Goal: Navigation & Orientation: Go to known website

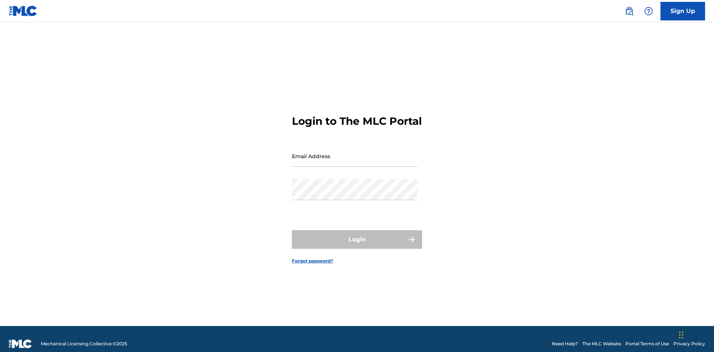
scroll to position [10, 0]
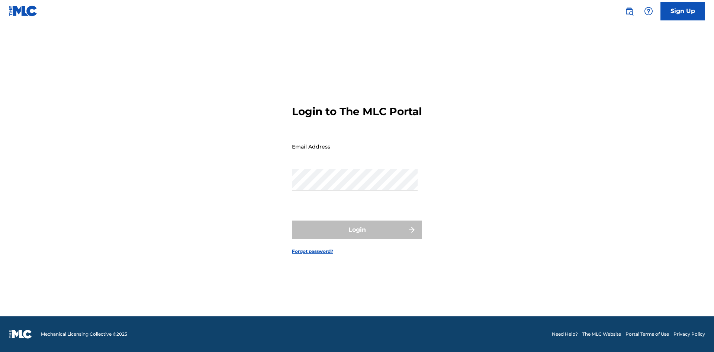
click at [355, 153] on input "Email Address" at bounding box center [355, 146] width 126 height 21
type input "Duke.McTesterson@gmail.com"
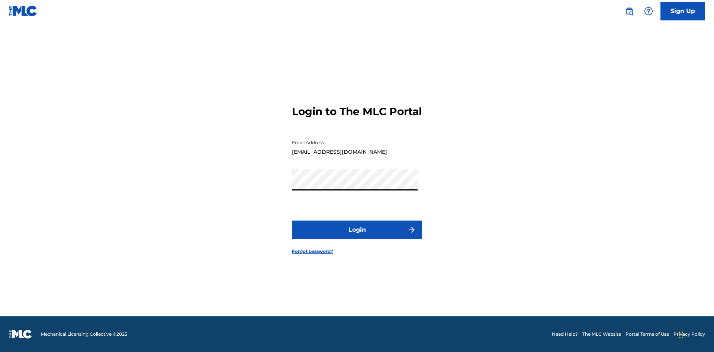
click at [357, 236] on button "Login" at bounding box center [357, 230] width 130 height 19
